Goal: Register for event/course

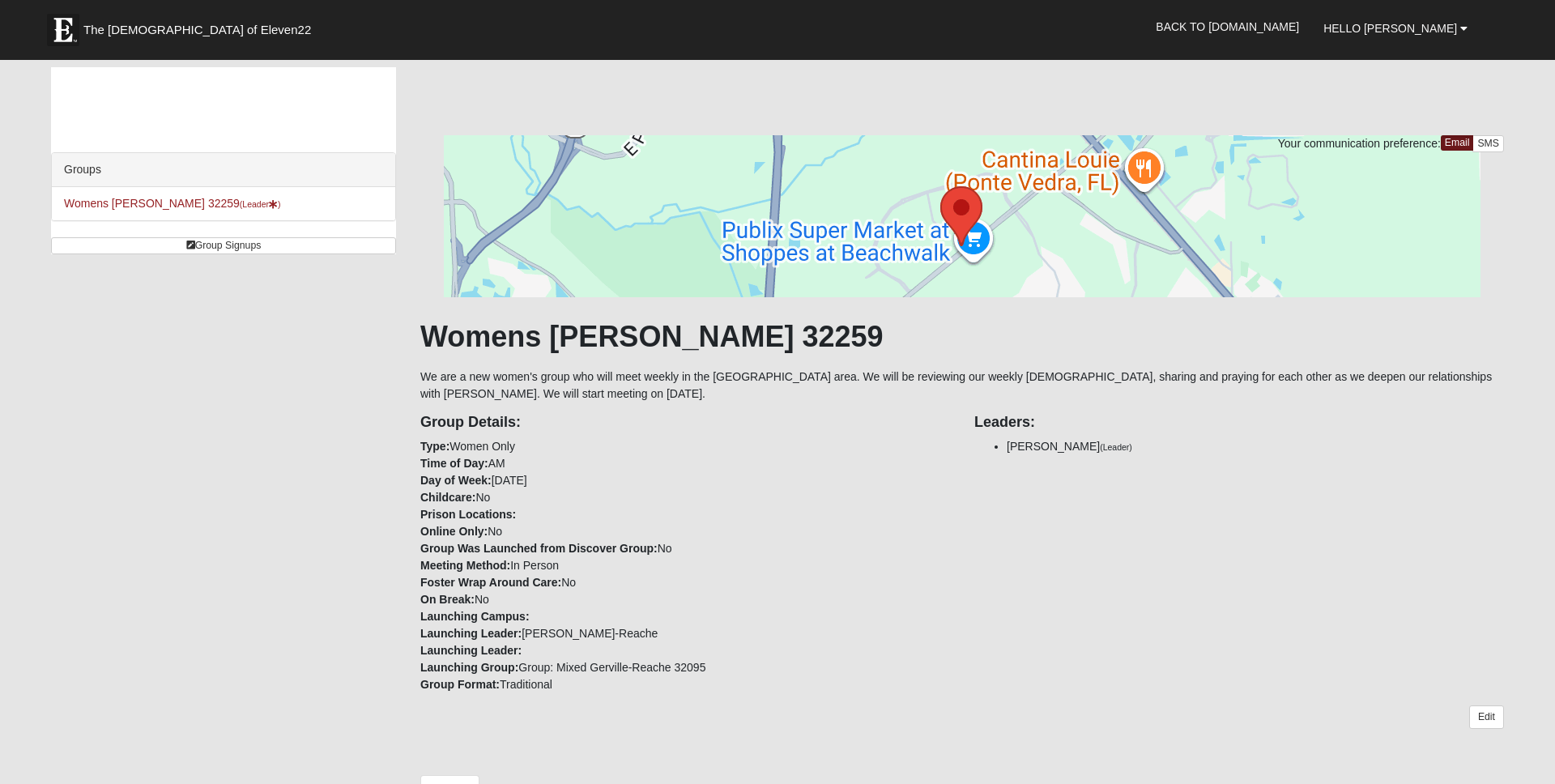
click at [120, 209] on li "Womens [PERSON_NAME] 32259 (Leader )" at bounding box center [223, 204] width 343 height 34
click at [125, 205] on link "Womens [PERSON_NAME] 32259 (Leader )" at bounding box center [173, 203] width 217 height 12
click at [206, 248] on link "Group Signups" at bounding box center [223, 245] width 345 height 17
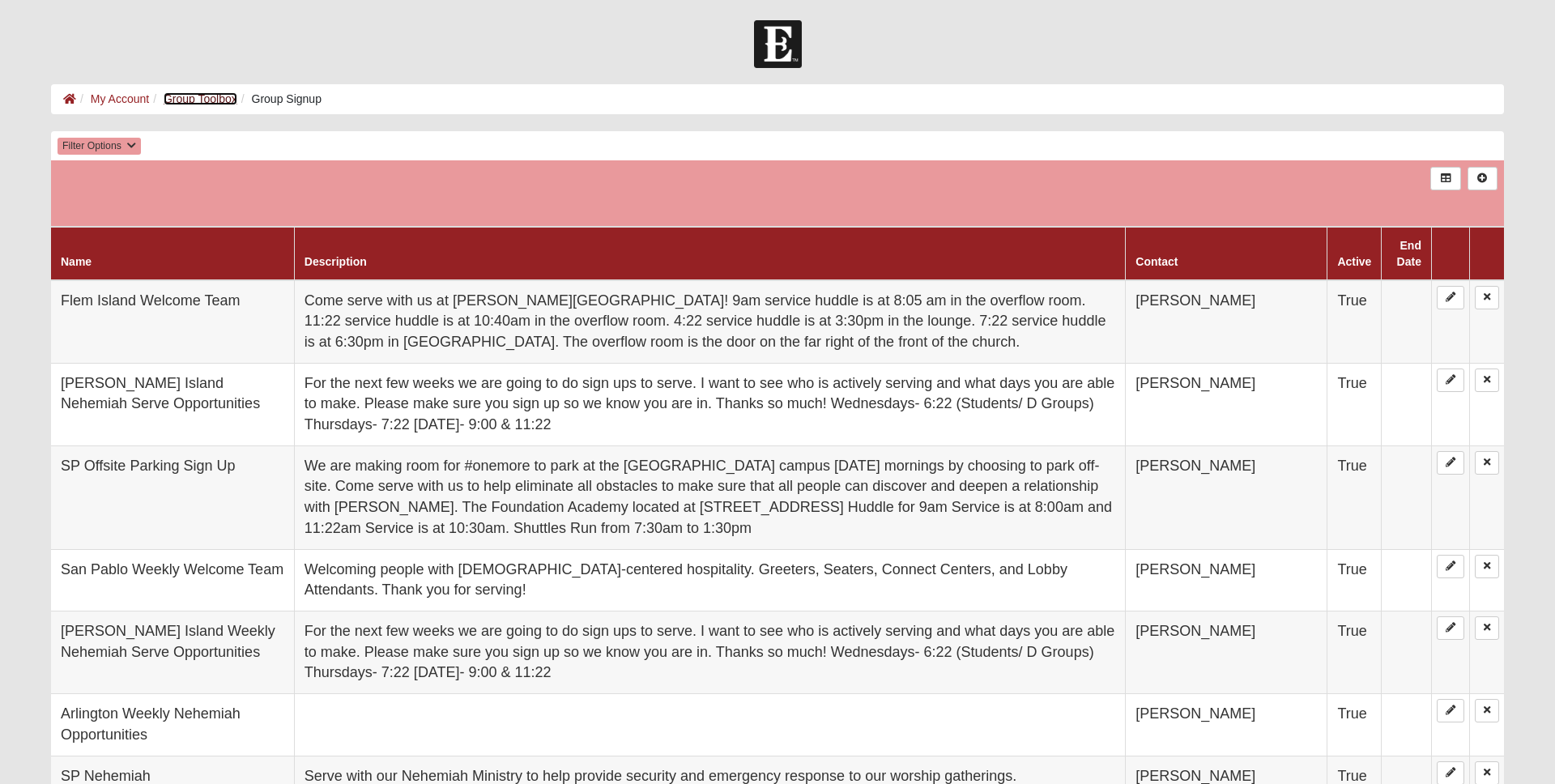
click at [186, 98] on link "Group Toolbox" at bounding box center [200, 98] width 74 height 12
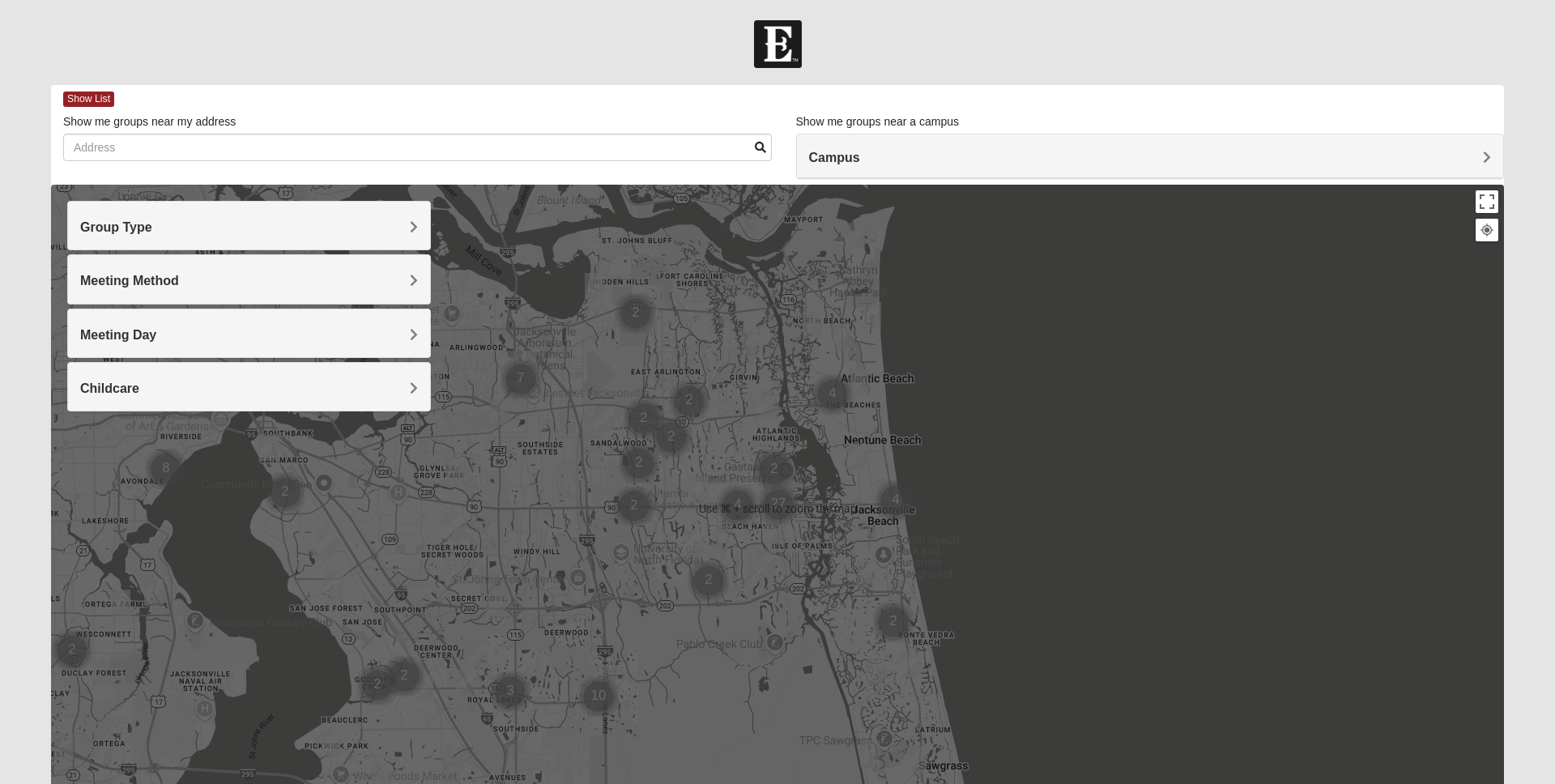
scroll to position [108, 0]
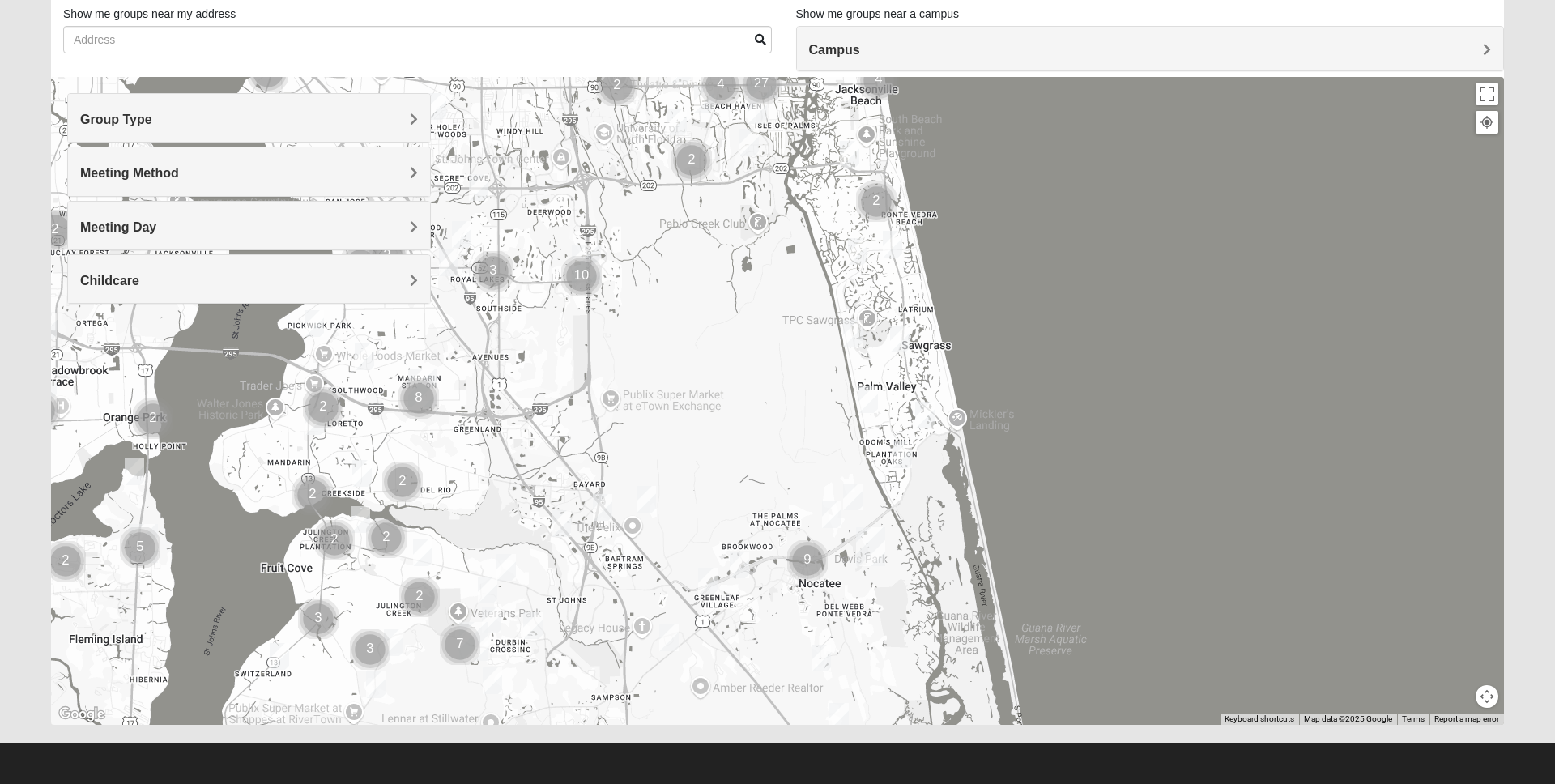
drag, startPoint x: 682, startPoint y: 572, endPoint x: 665, endPoint y: 257, distance: 315.5
click at [665, 257] on div at bounding box center [778, 401] width 1453 height 648
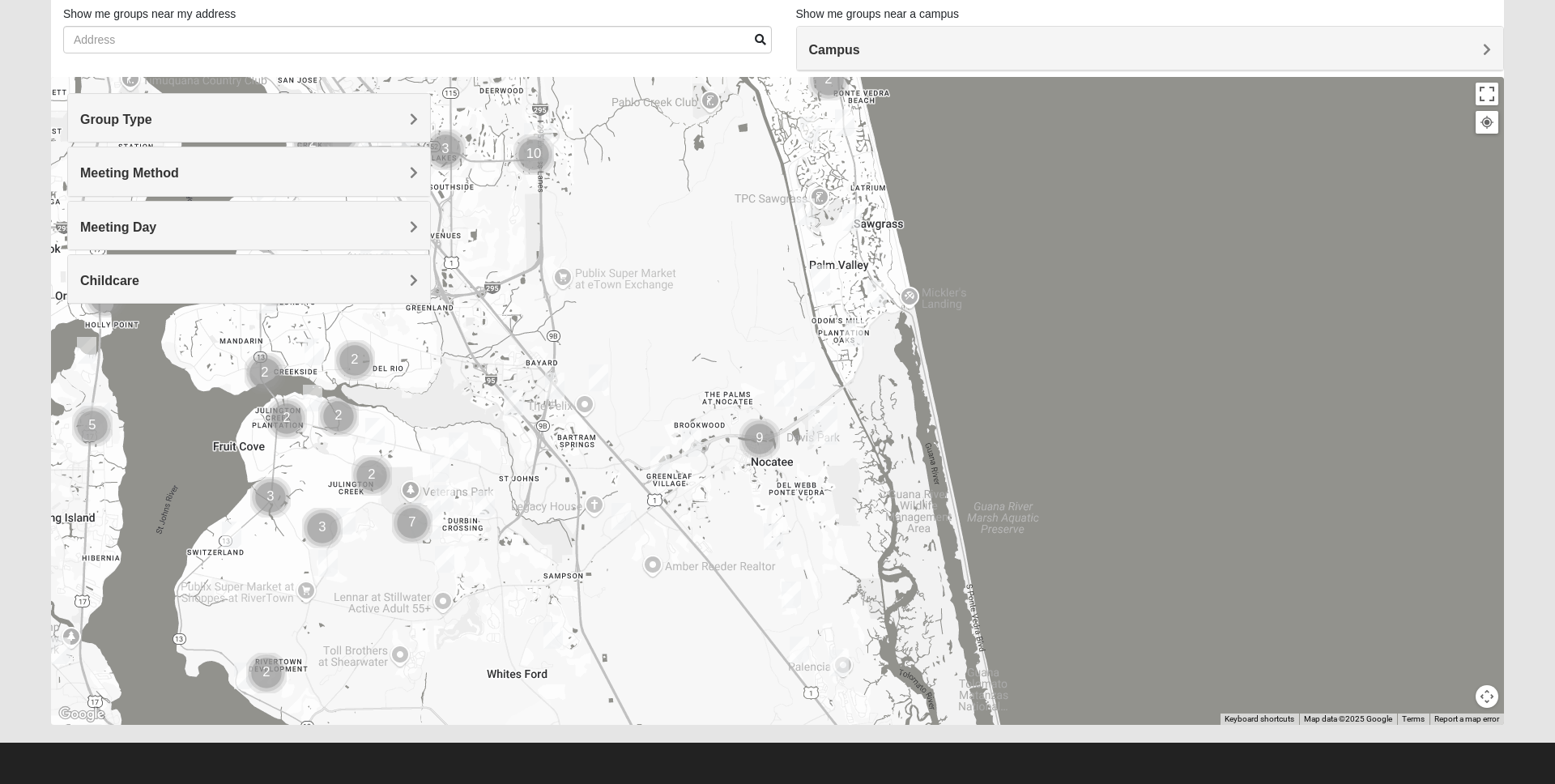
drag, startPoint x: 682, startPoint y: 490, endPoint x: 634, endPoint y: 363, distance: 135.8
click at [634, 363] on div at bounding box center [778, 401] width 1453 height 648
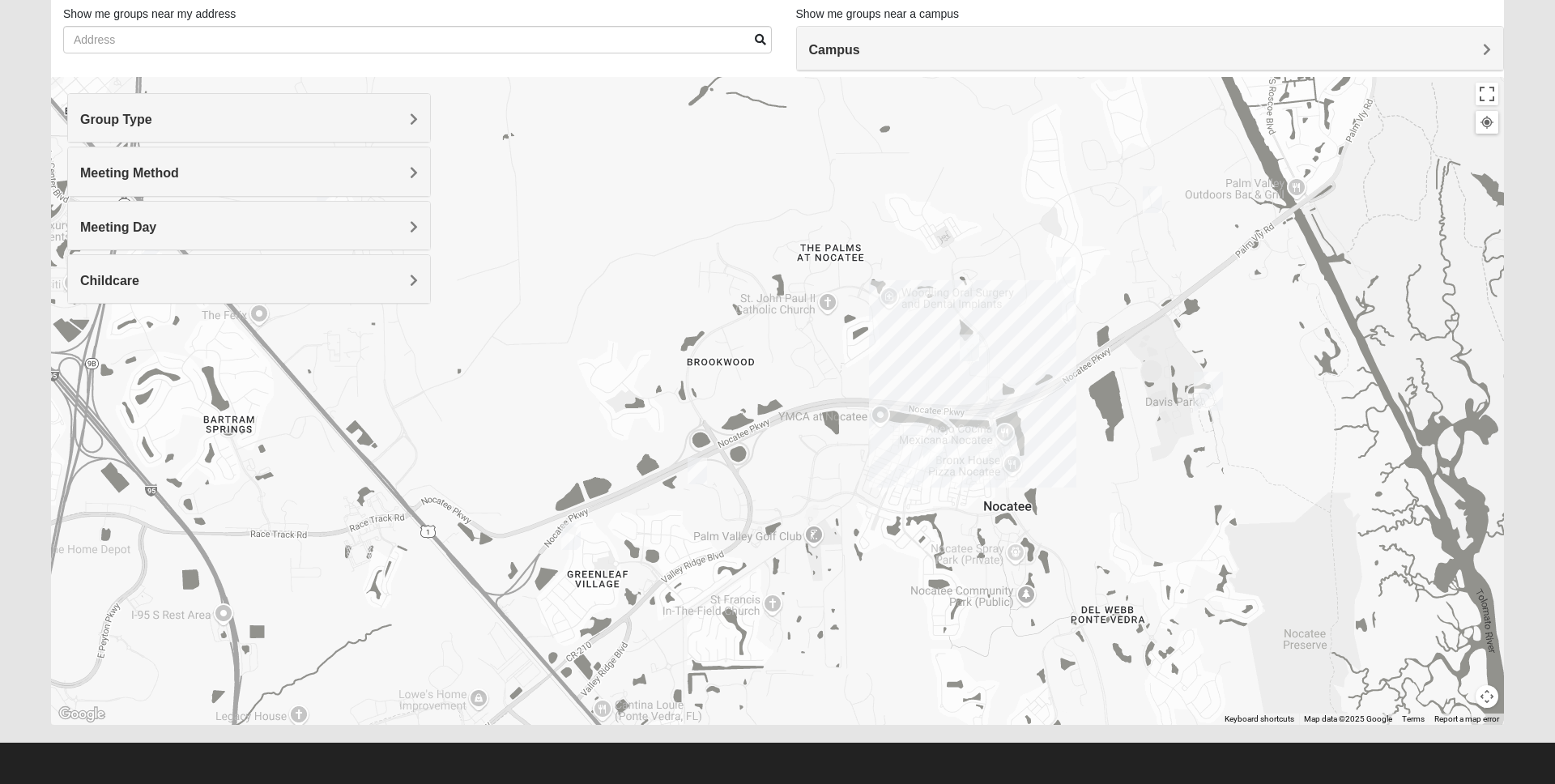
click at [698, 466] on img "Mens Schneider 32081" at bounding box center [698, 471] width 19 height 27
click at [710, 497] on div "Mens [PERSON_NAME] 32081 [DATE] PM Men Only In Person No Childcare Learn More" at bounding box center [778, 401] width 1453 height 648
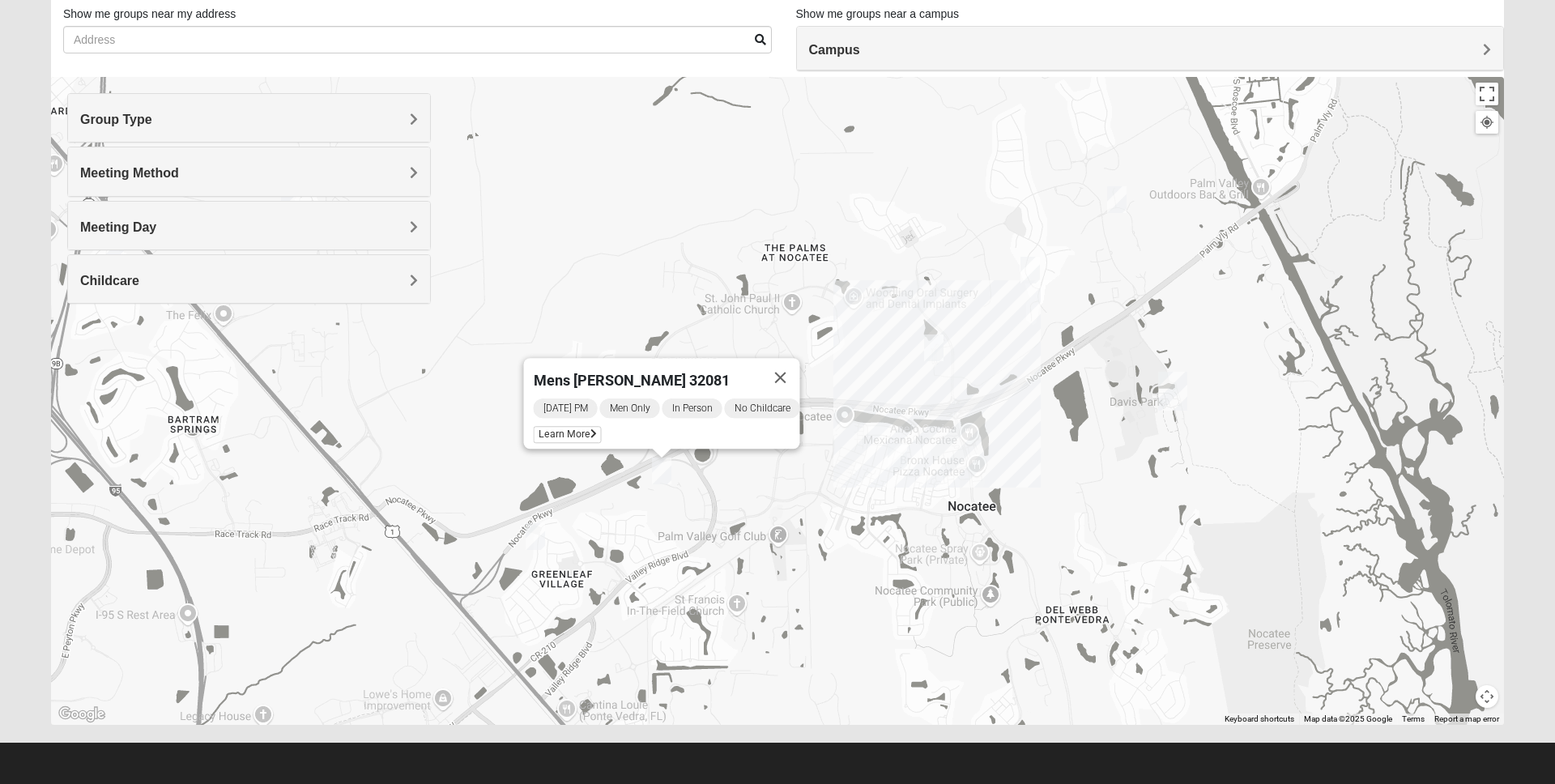
drag, startPoint x: 905, startPoint y: 472, endPoint x: 868, endPoint y: 472, distance: 37.0
click at [868, 472] on div "Mens [PERSON_NAME] 32081 [DATE] PM Men Only In Person No Childcare Learn More" at bounding box center [778, 401] width 1453 height 648
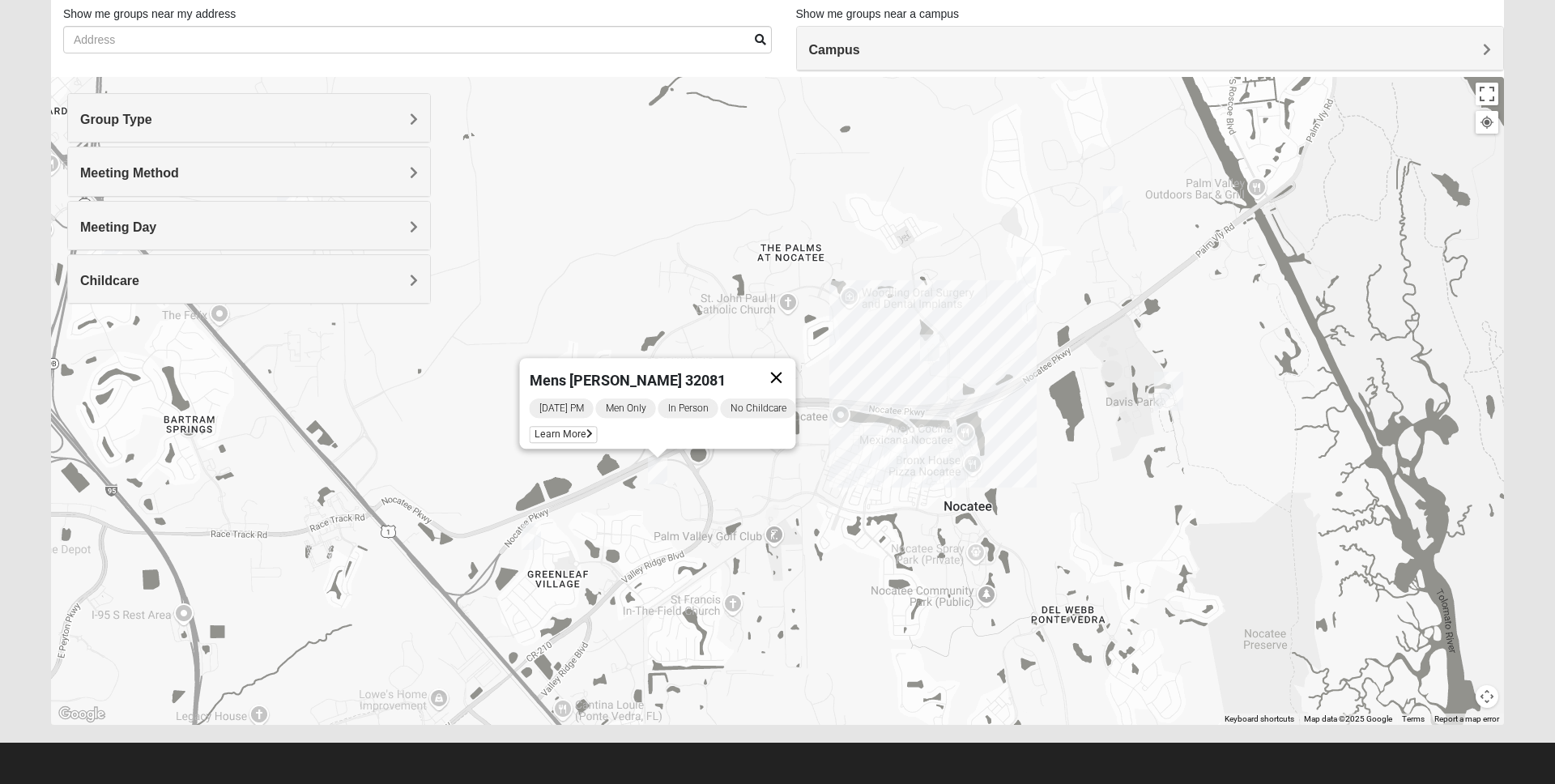
click at [792, 370] on button "Close" at bounding box center [777, 378] width 38 height 38
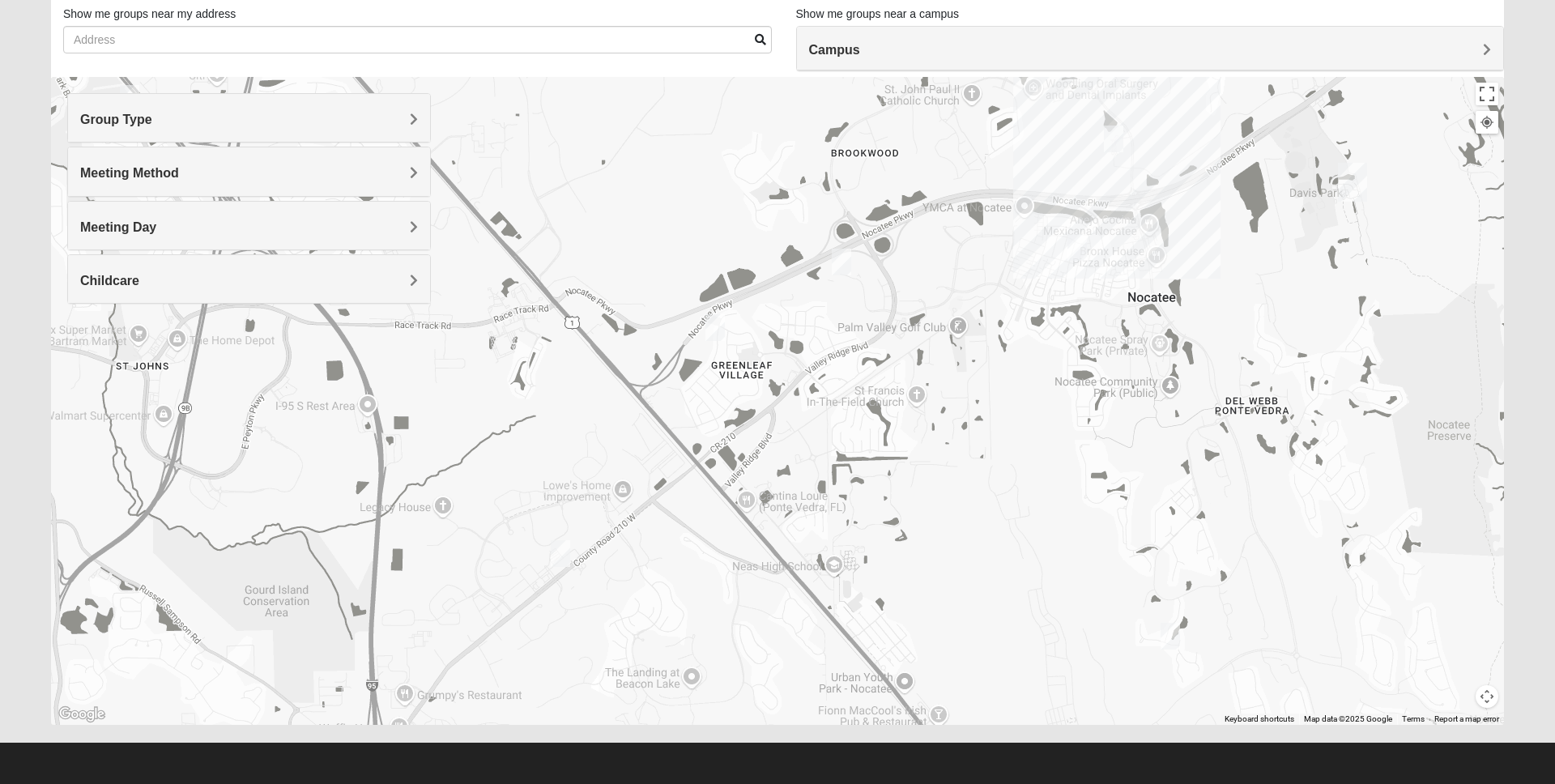
drag, startPoint x: 692, startPoint y: 532, endPoint x: 876, endPoint y: 317, distance: 283.0
click at [876, 317] on div at bounding box center [778, 401] width 1453 height 648
click at [564, 550] on img "Womens Houser 32259" at bounding box center [561, 553] width 19 height 27
click at [465, 508] on span "Learn More" at bounding box center [458, 517] width 68 height 17
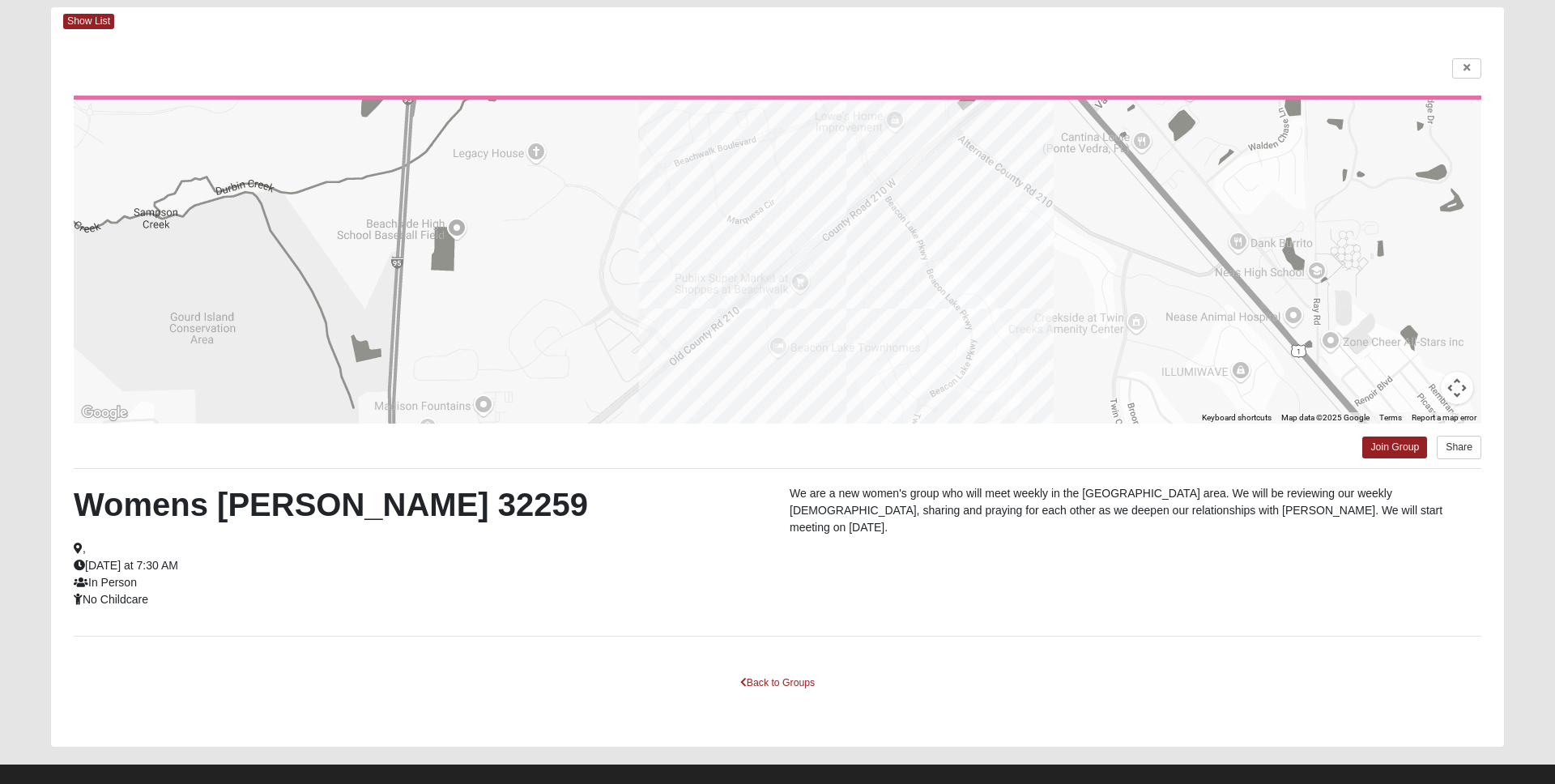
scroll to position [100, 0]
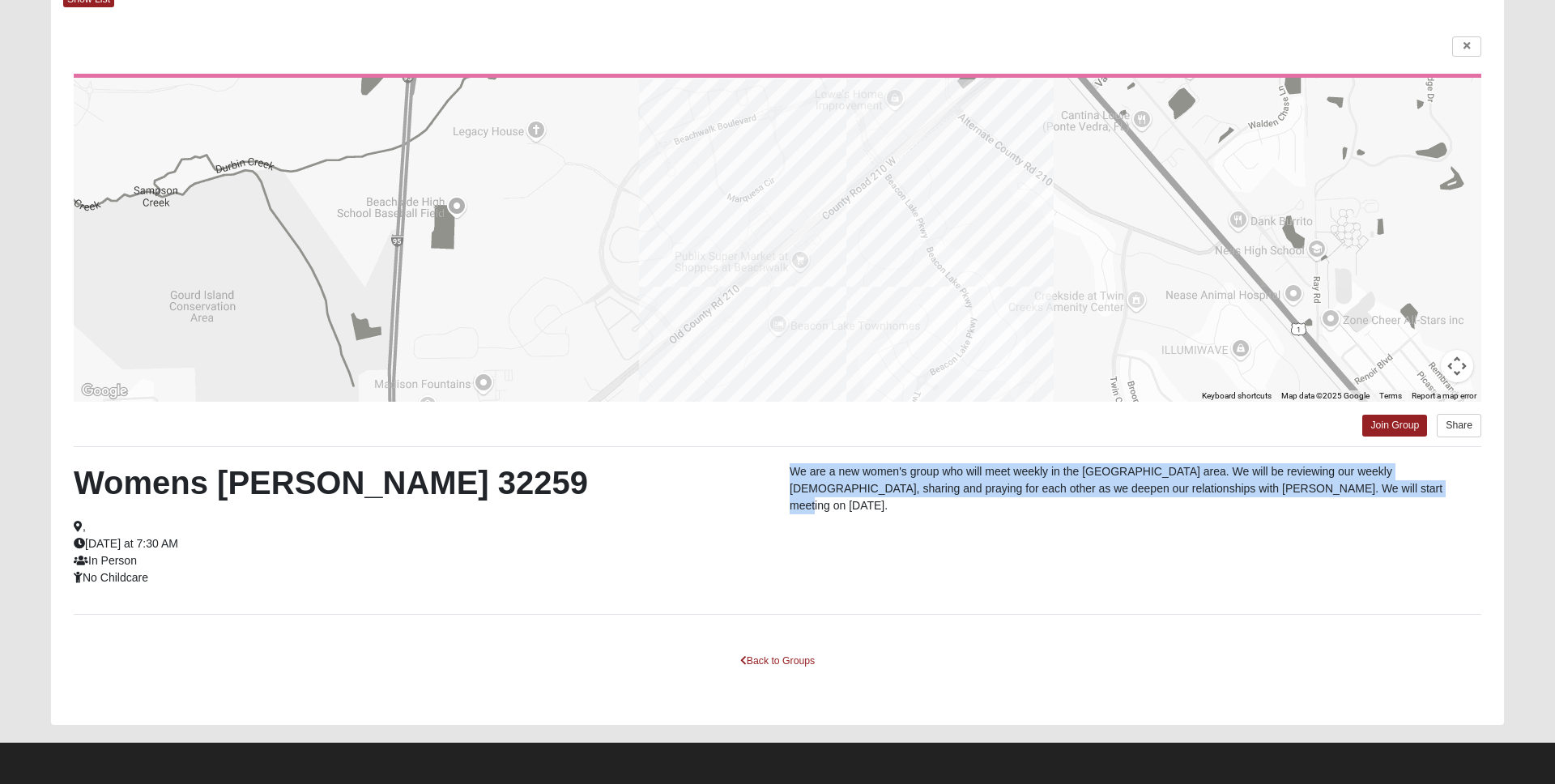
drag, startPoint x: 791, startPoint y: 472, endPoint x: 1342, endPoint y: 492, distance: 551.4
click at [1342, 492] on p "We are a new women's group who will meet weekly in the [GEOGRAPHIC_DATA] area. …" at bounding box center [1136, 488] width 692 height 51
drag, startPoint x: 1346, startPoint y: 491, endPoint x: 792, endPoint y: 470, distance: 554.4
click at [792, 470] on p "We are a new women's group who will meet weekly in the [GEOGRAPHIC_DATA] area. …" at bounding box center [1136, 488] width 692 height 51
copy p "We are a new women's group who will meet weekly in the [GEOGRAPHIC_DATA] area. …"
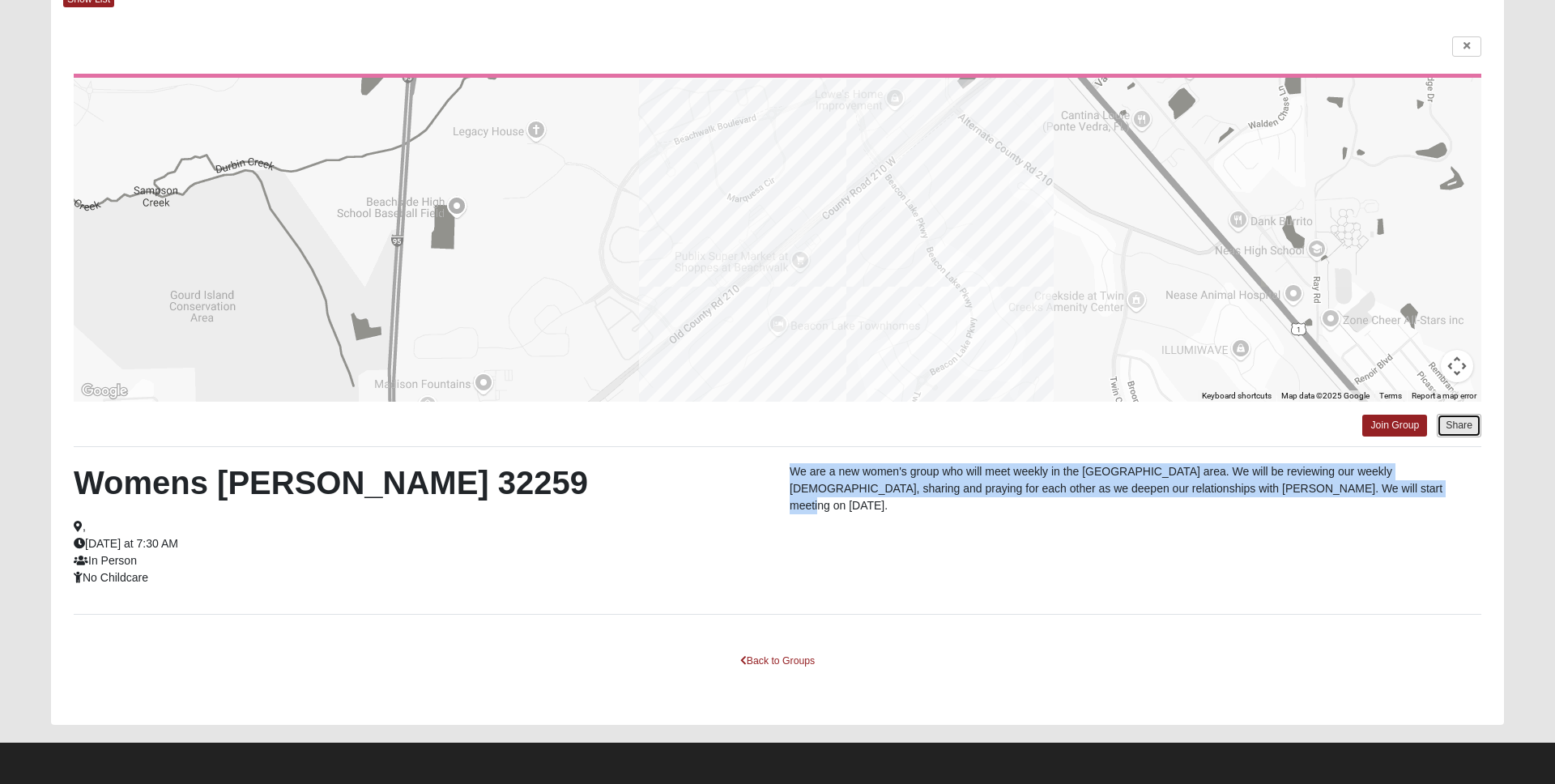
click at [1451, 425] on button "Share" at bounding box center [1459, 426] width 44 height 23
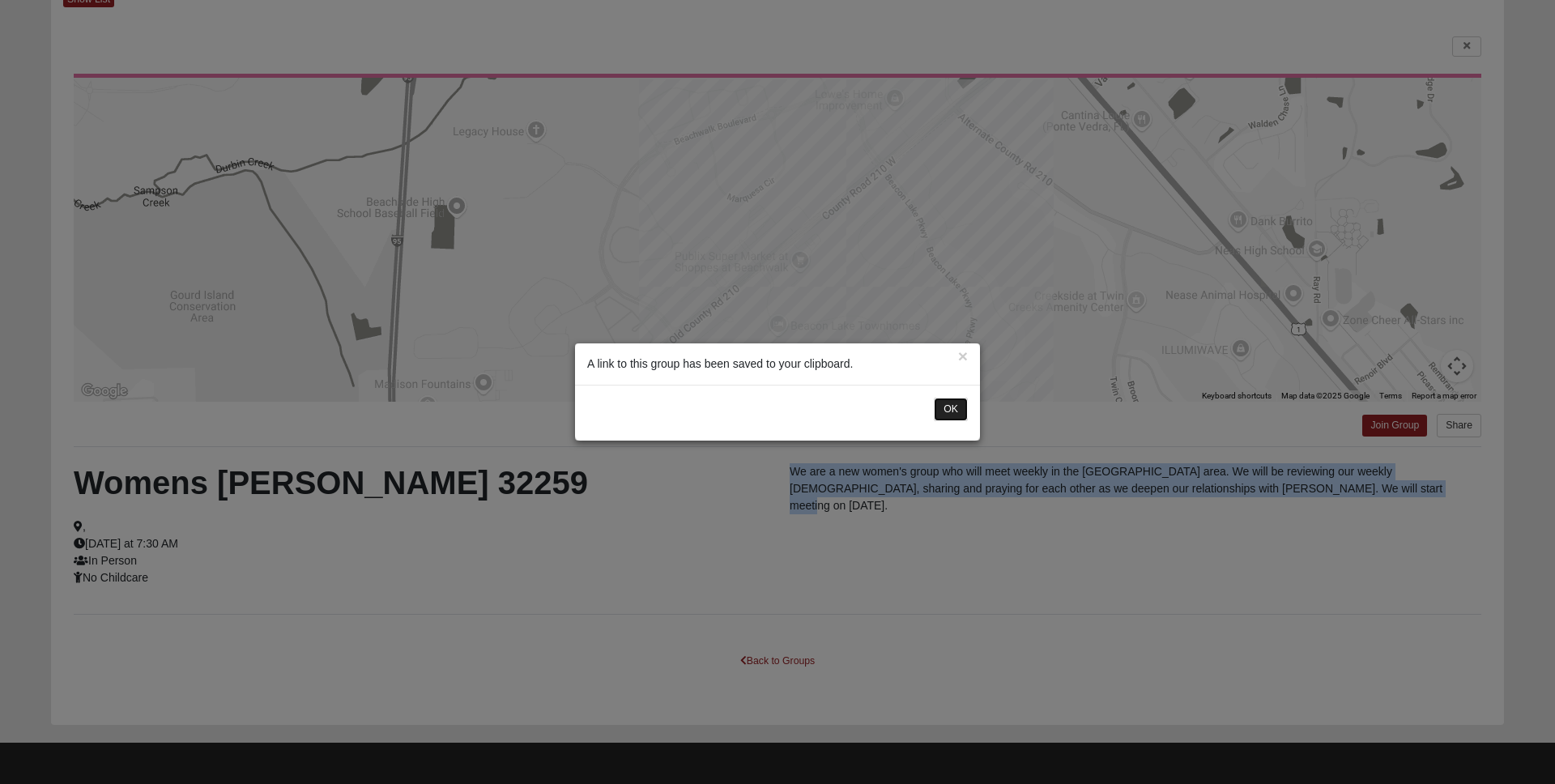
click at [941, 406] on button "OK" at bounding box center [950, 409] width 34 height 23
